Goal: Information Seeking & Learning: Learn about a topic

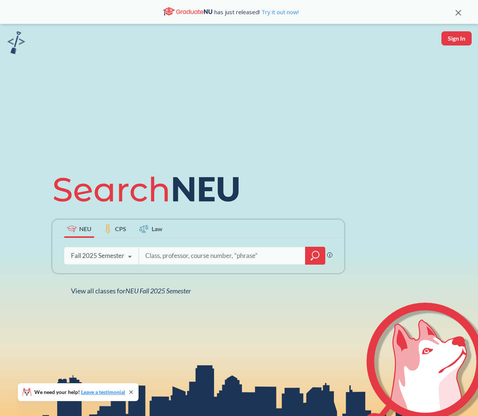
click at [163, 256] on input "search" at bounding box center [221, 256] width 155 height 16
type input "ds"
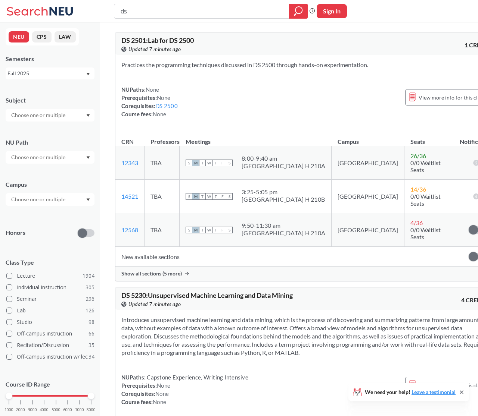
click at [70, 118] on div at bounding box center [50, 115] width 89 height 13
click at [40, 117] on input "text" at bounding box center [38, 115] width 63 height 9
type input "ds"
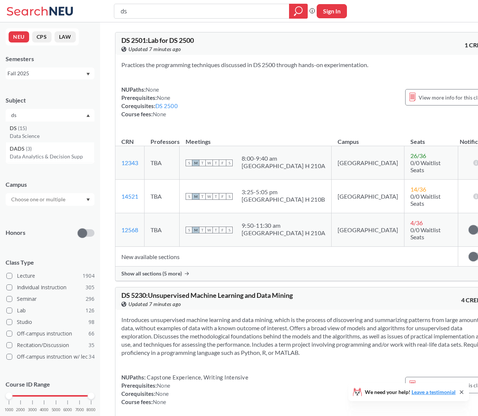
click at [40, 136] on p "Data Science" at bounding box center [52, 135] width 84 height 7
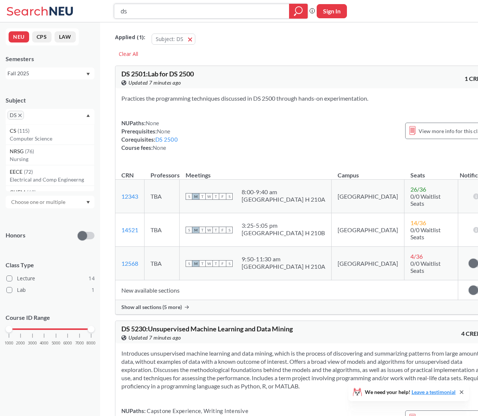
click at [299, 14] on icon "magnifying glass" at bounding box center [298, 11] width 9 height 10
click at [157, 9] on input "ds" at bounding box center [202, 11] width 164 height 13
type input "d"
click at [297, 13] on icon "magnifying glass" at bounding box center [298, 10] width 7 height 7
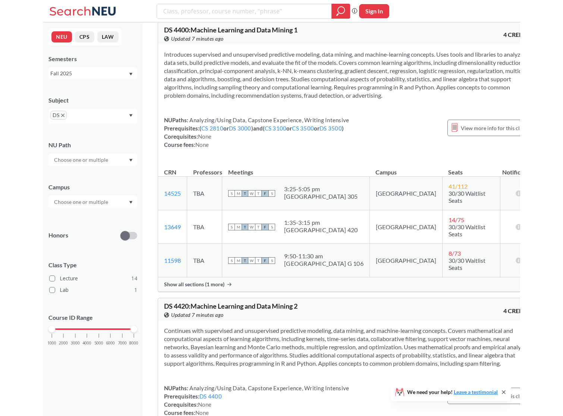
scroll to position [1592, 0]
